Goal: Book appointment/travel/reservation

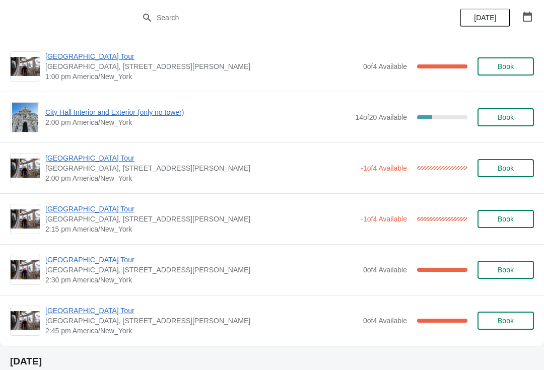
scroll to position [715, 0]
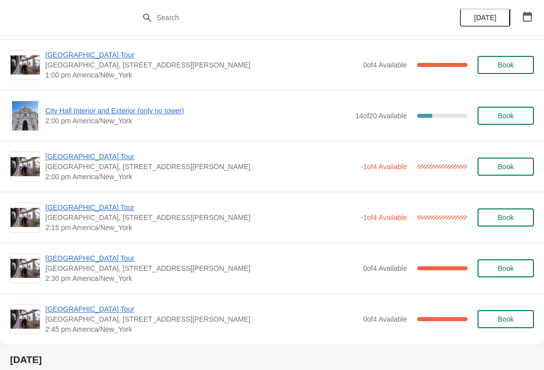
click at [529, 17] on icon "button" at bounding box center [527, 17] width 10 height 10
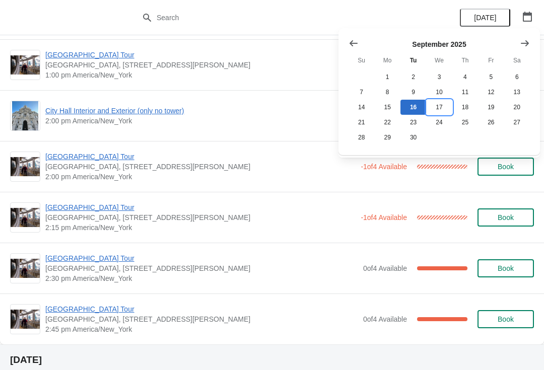
click at [437, 110] on button "17" at bounding box center [439, 107] width 26 height 15
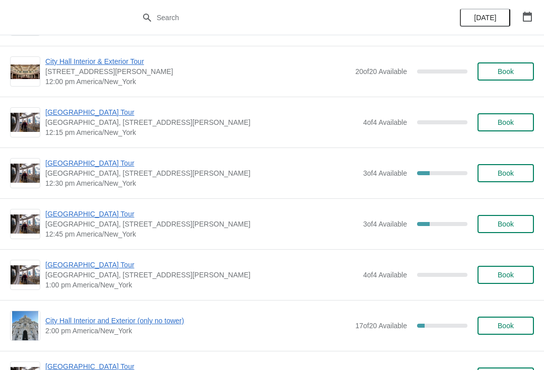
scroll to position [546, 0]
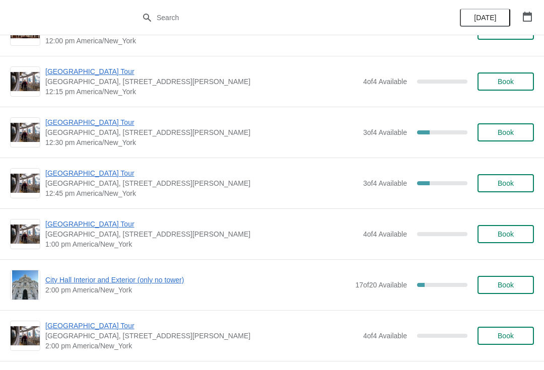
click at [491, 16] on span "[DATE]" at bounding box center [485, 18] width 22 height 8
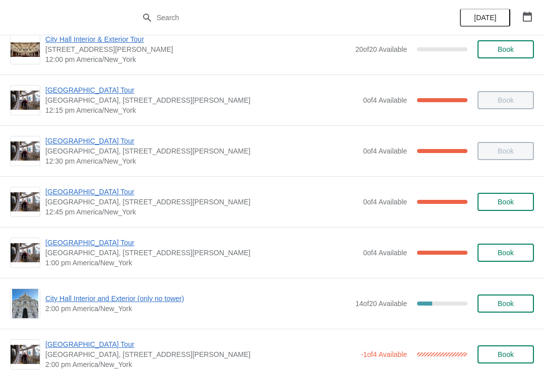
scroll to position [541, 0]
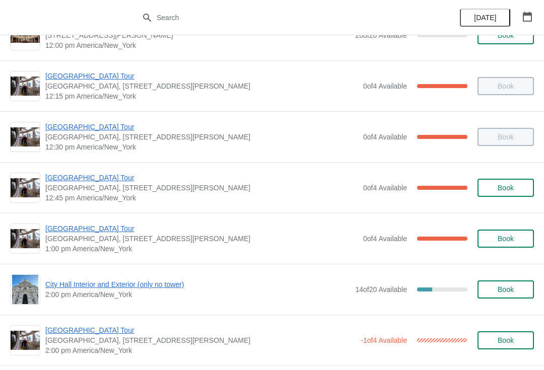
click at [58, 228] on span "[GEOGRAPHIC_DATA] Tour" at bounding box center [201, 229] width 313 height 10
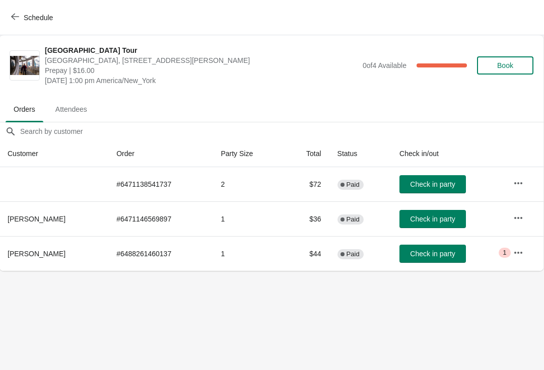
scroll to position [0, 0]
click at [425, 181] on span "Check in party" at bounding box center [433, 184] width 45 height 8
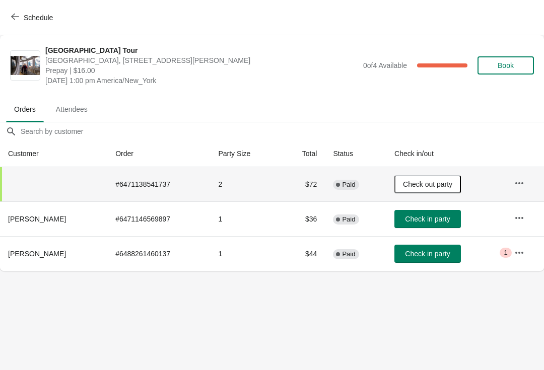
click at [435, 220] on span "Check in party" at bounding box center [427, 219] width 45 height 8
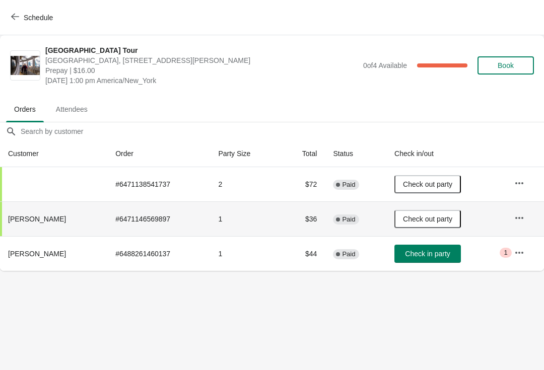
click at [12, 17] on icon "button" at bounding box center [15, 17] width 8 height 7
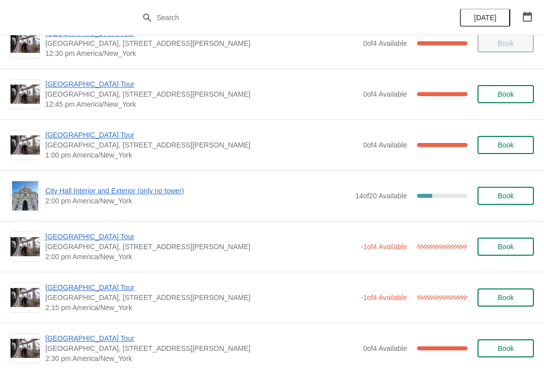
scroll to position [635, 0]
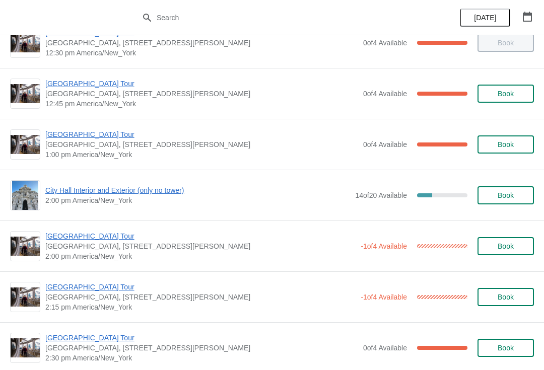
click at [62, 186] on span "City Hall Interior and Exterior (only no tower)" at bounding box center [197, 190] width 305 height 10
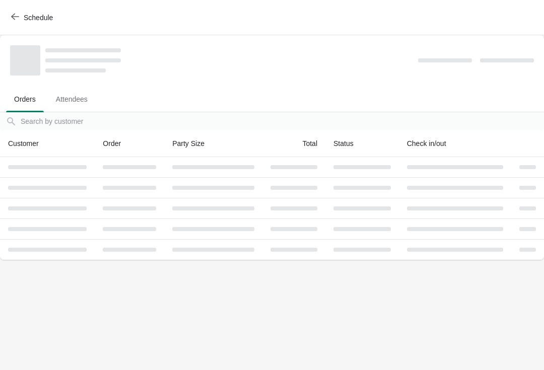
scroll to position [0, 0]
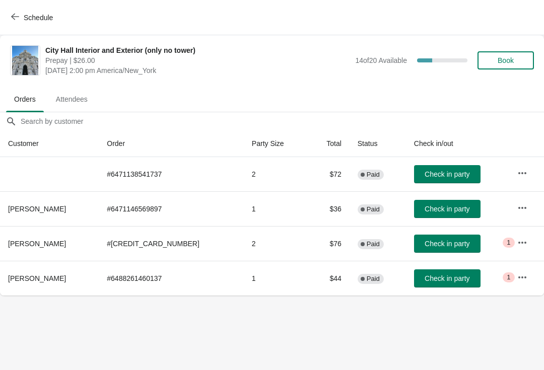
click at [434, 213] on span "Check in party" at bounding box center [447, 209] width 45 height 8
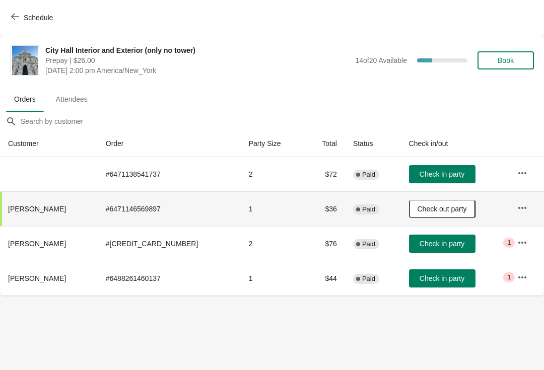
click at [446, 175] on span "Check in party" at bounding box center [442, 174] width 45 height 8
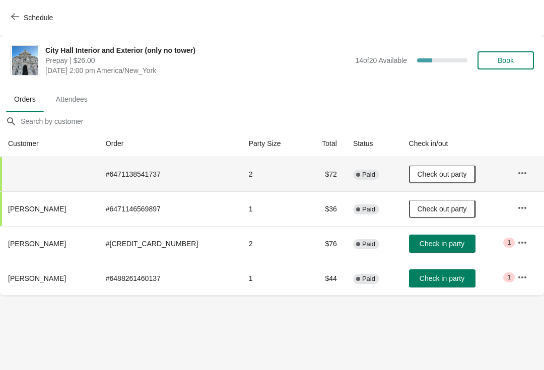
click at [442, 286] on button "Check in party" at bounding box center [442, 279] width 67 height 18
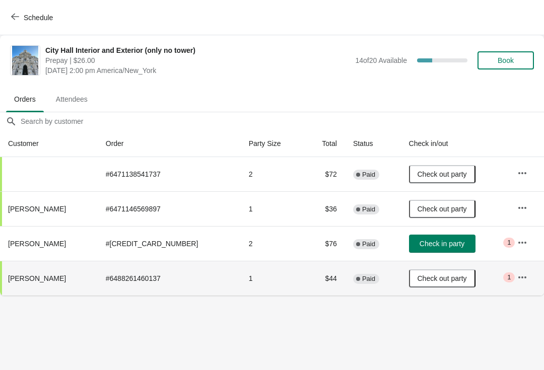
click at [21, 11] on button "Schedule" at bounding box center [33, 18] width 56 height 18
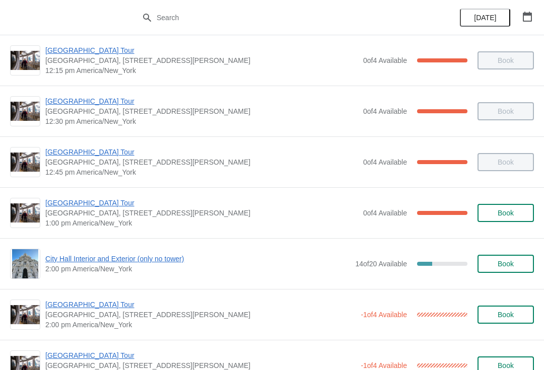
scroll to position [569, 0]
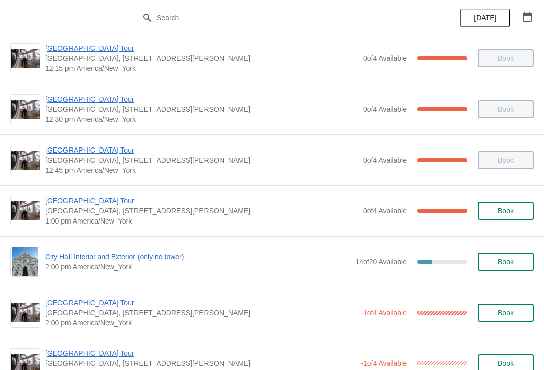
click at [77, 199] on span "[GEOGRAPHIC_DATA] Tour" at bounding box center [201, 201] width 313 height 10
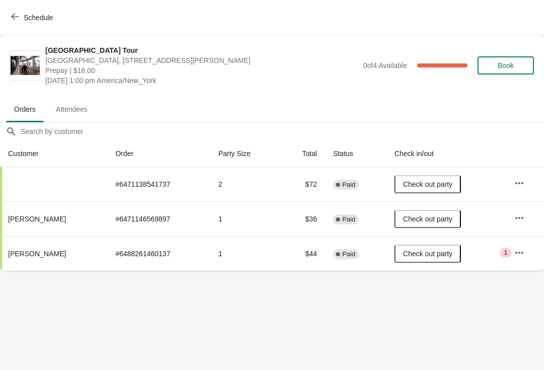
scroll to position [0, 0]
click at [14, 12] on button "Schedule" at bounding box center [33, 18] width 56 height 18
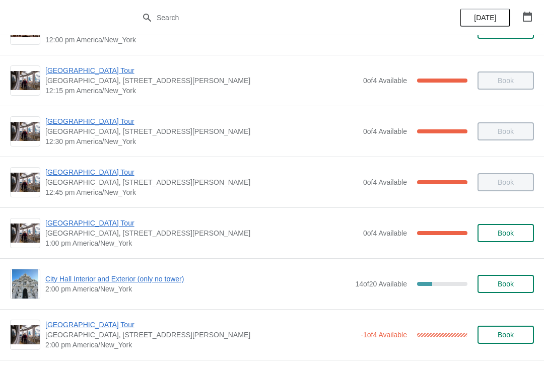
scroll to position [546, 0]
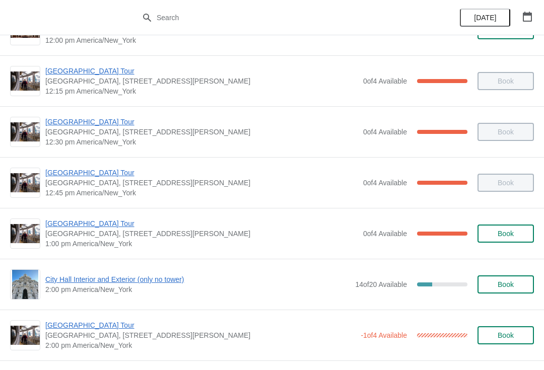
click at [21, 225] on img at bounding box center [25, 234] width 29 height 20
click at [65, 228] on span "[GEOGRAPHIC_DATA] Tour" at bounding box center [201, 224] width 313 height 10
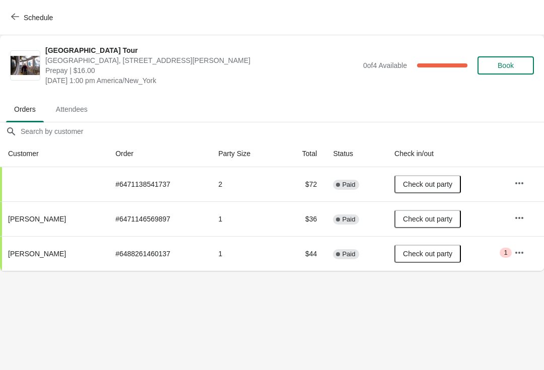
click at [22, 0] on div "Schedule" at bounding box center [272, 17] width 544 height 35
click at [22, 9] on button "Schedule" at bounding box center [33, 18] width 56 height 18
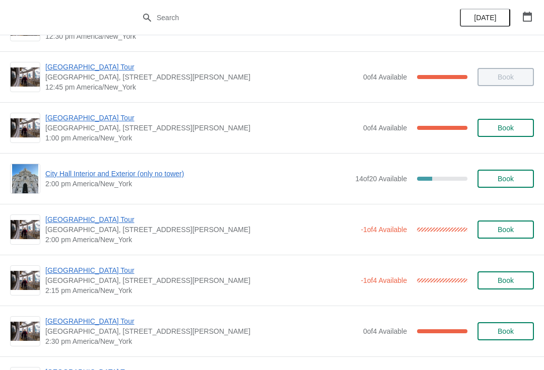
scroll to position [654, 0]
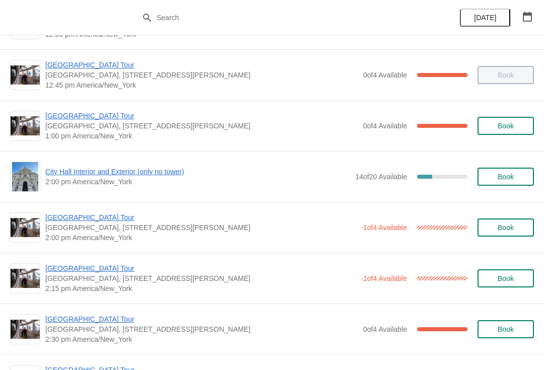
click at [58, 214] on span "[GEOGRAPHIC_DATA] Tour" at bounding box center [200, 218] width 310 height 10
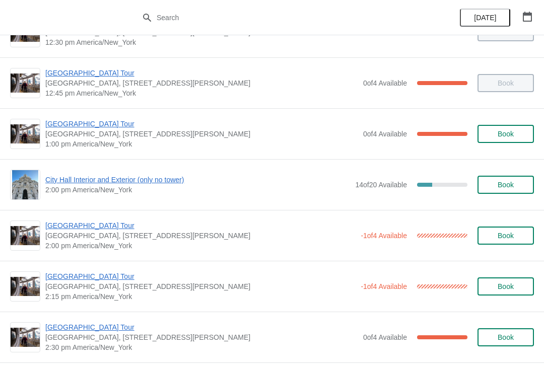
scroll to position [640, 0]
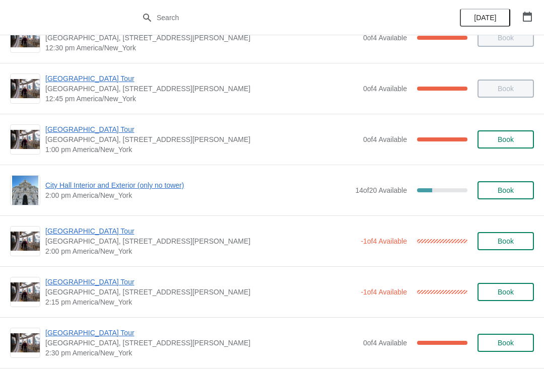
click at [534, 19] on button "button" at bounding box center [527, 17] width 18 height 18
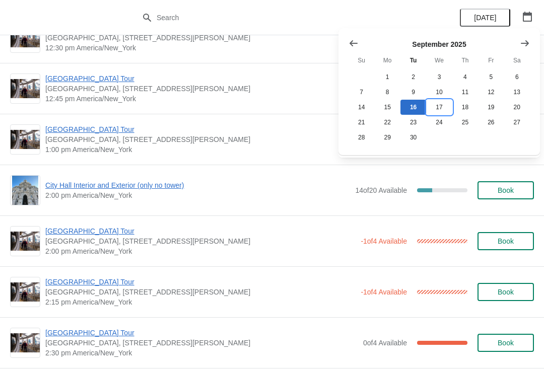
click at [438, 102] on button "17" at bounding box center [439, 107] width 26 height 15
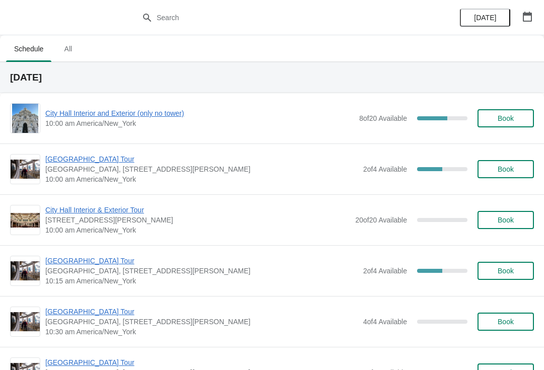
scroll to position [0, 0]
click at [490, 16] on span "[DATE]" at bounding box center [485, 18] width 22 height 8
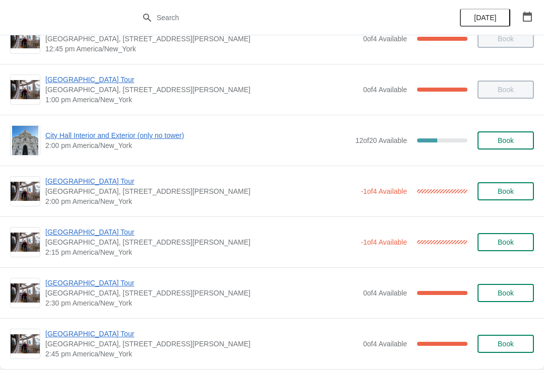
scroll to position [689, 0]
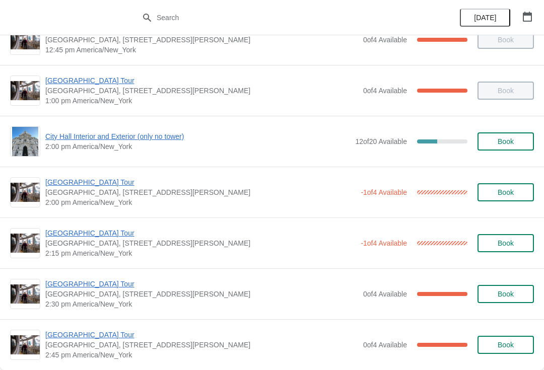
click at [113, 141] on span "City Hall Interior and Exterior (only no tower)" at bounding box center [197, 136] width 305 height 10
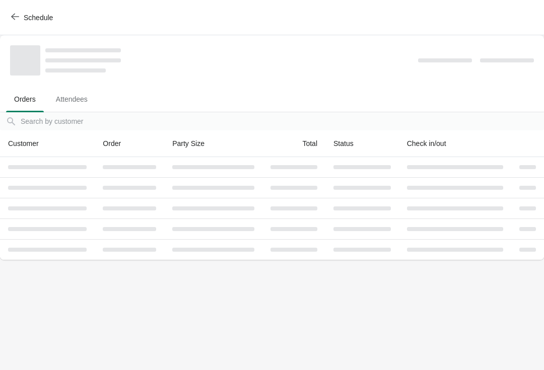
scroll to position [0, 0]
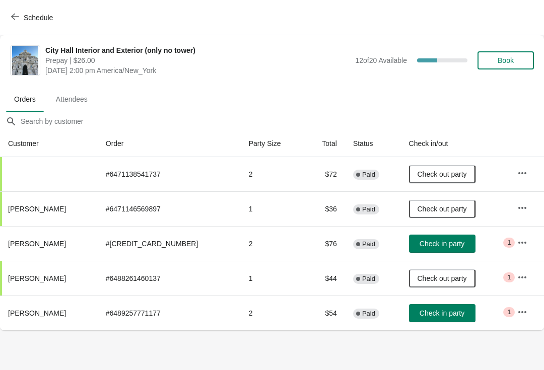
click at [24, 22] on button "Schedule" at bounding box center [33, 18] width 56 height 18
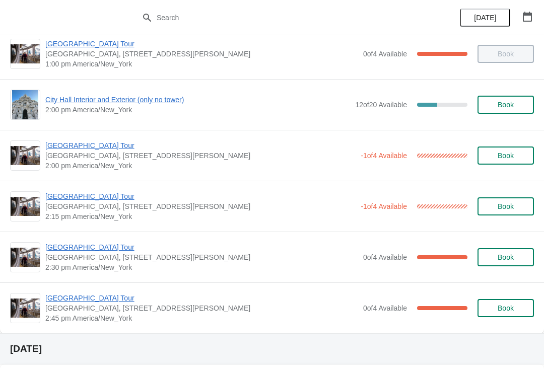
scroll to position [718, 0]
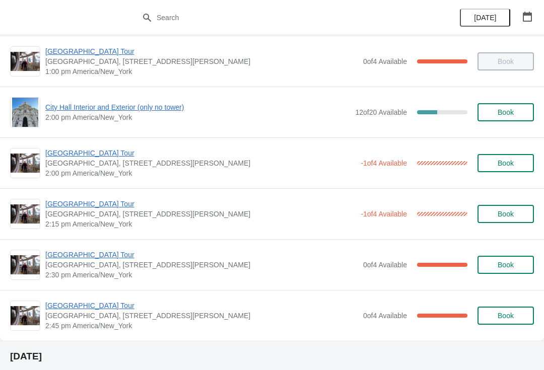
click at [61, 154] on span "[GEOGRAPHIC_DATA] Tour" at bounding box center [200, 153] width 310 height 10
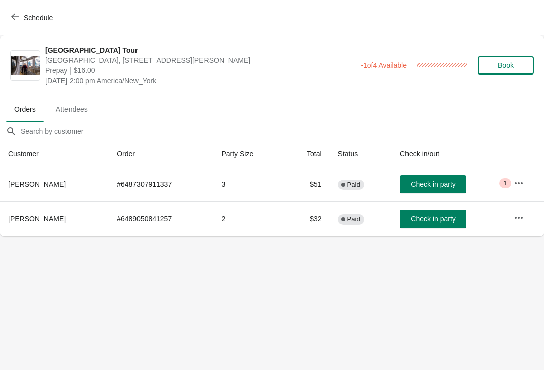
click at [435, 188] on span "Check in party" at bounding box center [433, 184] width 45 height 8
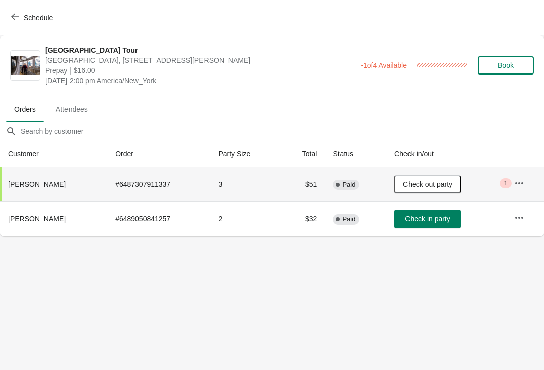
click at [23, 21] on span "Schedule" at bounding box center [33, 18] width 40 height 10
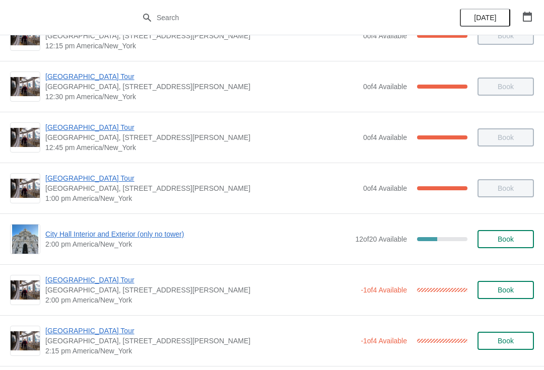
scroll to position [607, 0]
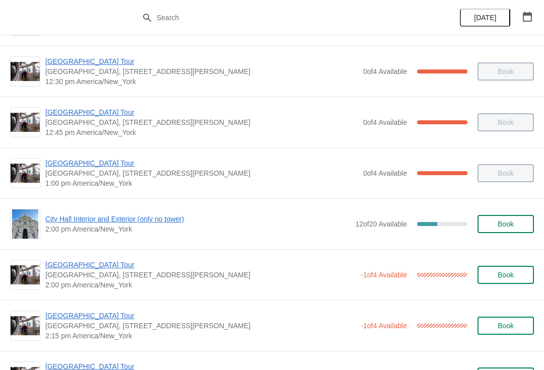
click at [148, 216] on span "City Hall Interior and Exterior (only no tower)" at bounding box center [197, 219] width 305 height 10
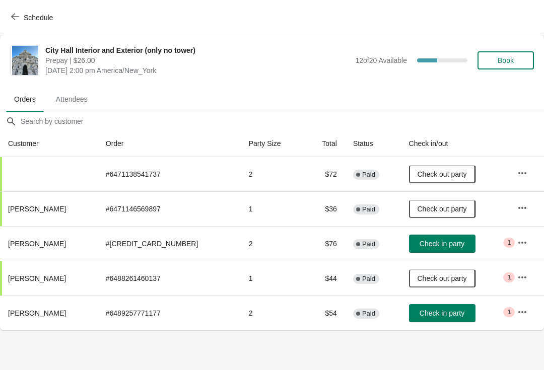
scroll to position [0, 0]
click at [438, 318] on button "Check in party" at bounding box center [442, 313] width 67 height 18
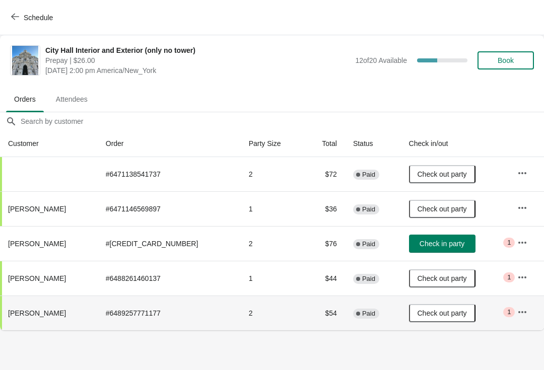
click at [448, 235] on button "Check in party" at bounding box center [442, 244] width 67 height 18
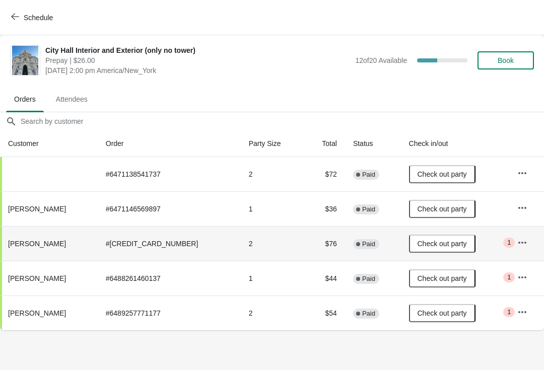
click at [31, 20] on span "Schedule" at bounding box center [38, 18] width 29 height 8
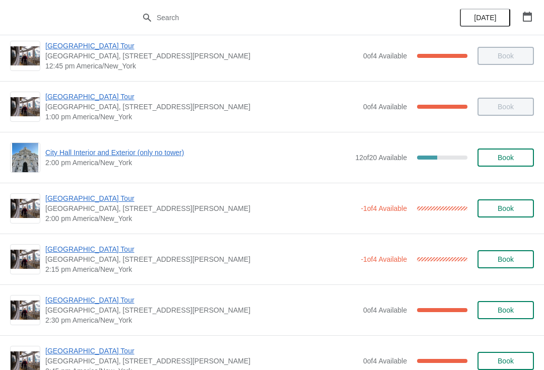
scroll to position [675, 0]
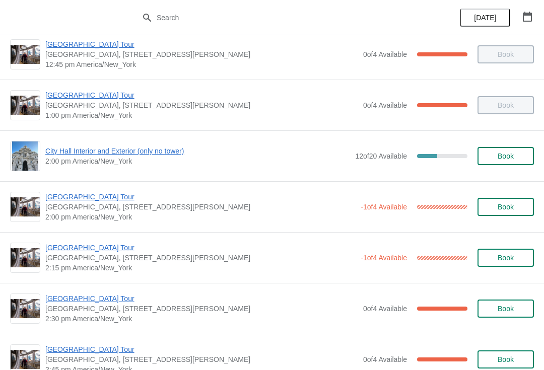
click at [495, 161] on button "Book" at bounding box center [506, 156] width 56 height 18
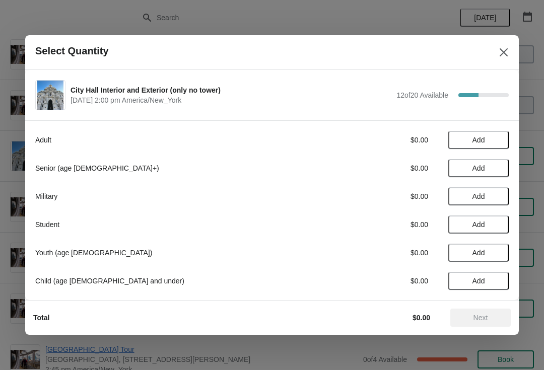
click at [517, 127] on div "Adult $0.00 Add Senior (age [DEMOGRAPHIC_DATA]+) $0.00 Add Military $0.00 Add S…" at bounding box center [272, 210] width 494 height 180
click at [477, 139] on span "Add" at bounding box center [479, 140] width 13 height 8
click at [484, 317] on span "Next" at bounding box center [481, 318] width 15 height 8
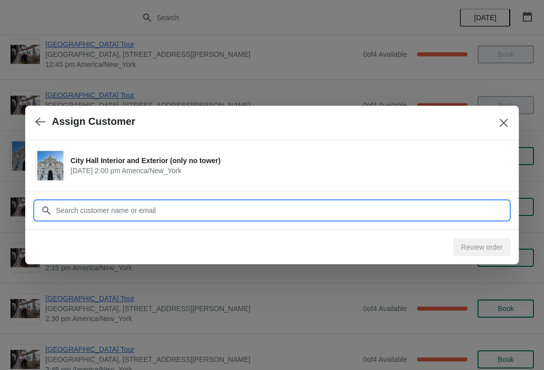
click at [67, 208] on input "Customer" at bounding box center [281, 211] width 453 height 18
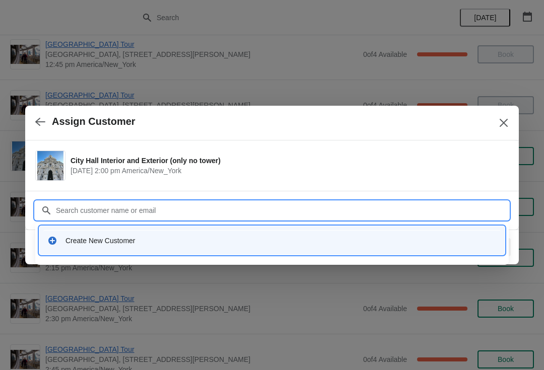
type input "C"
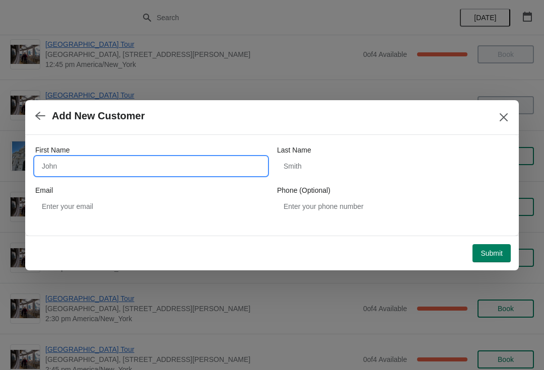
click at [50, 164] on input "First Name" at bounding box center [151, 166] width 232 height 18
type input "Gabruekka"
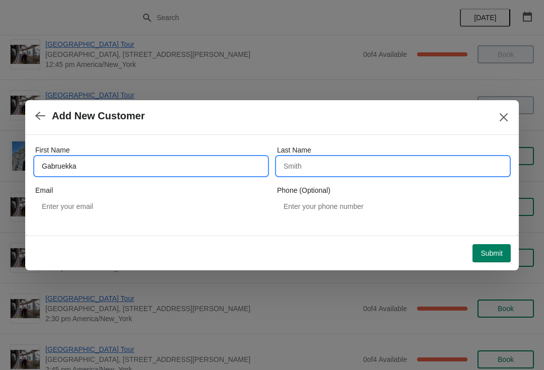
click at [300, 159] on input "Last Name" at bounding box center [393, 166] width 232 height 18
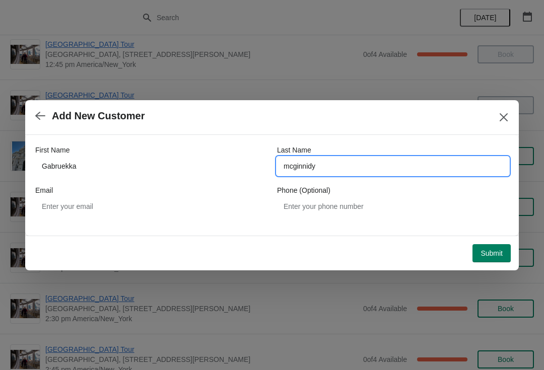
type input "mcginnidy"
click at [489, 251] on span "Submit" at bounding box center [492, 253] width 22 height 8
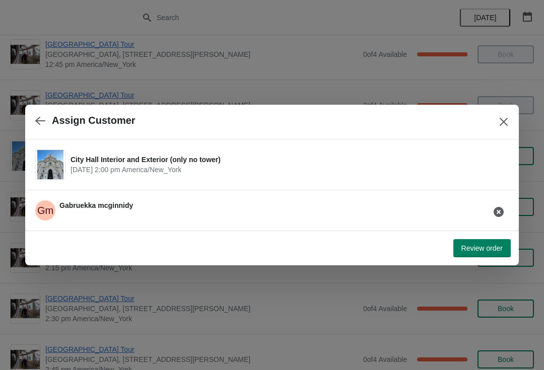
click at [487, 250] on span "Review order" at bounding box center [482, 248] width 41 height 8
